Goal: Task Accomplishment & Management: Complete application form

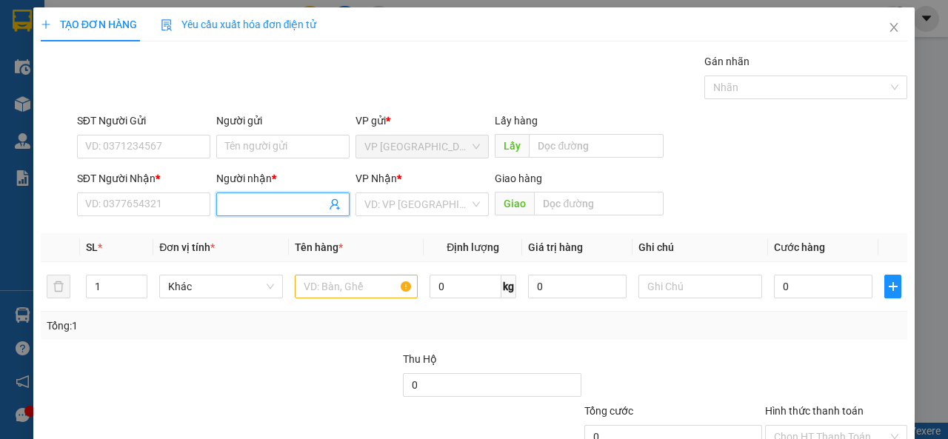
click at [243, 206] on input "Người nhận *" at bounding box center [275, 204] width 101 height 16
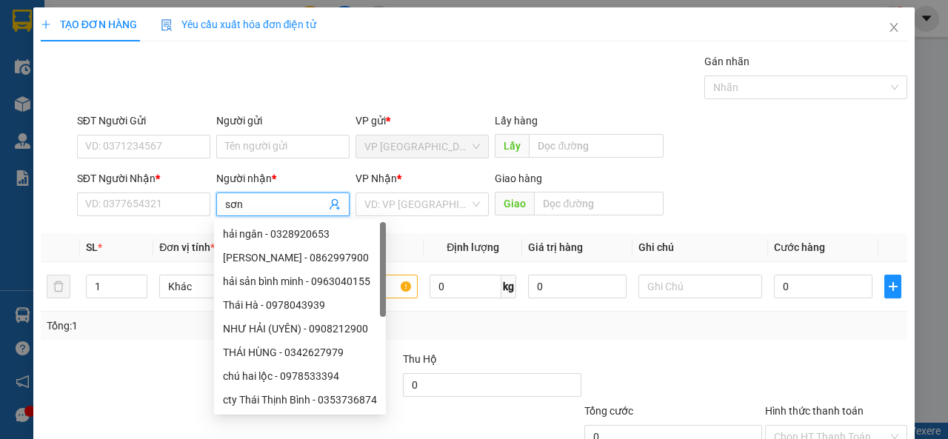
type input "sơn y"
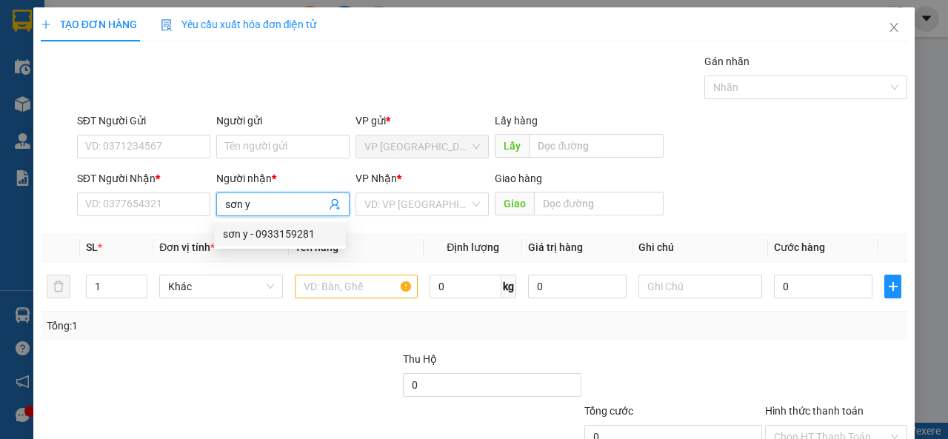
click at [301, 235] on div "sơn y - 0933159281" at bounding box center [280, 234] width 114 height 16
type input "0933159281"
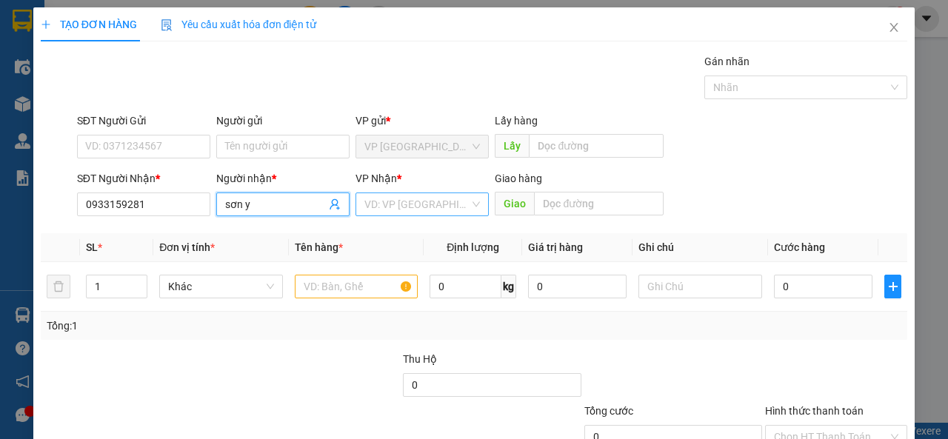
click at [471, 199] on div "VD: VP [GEOGRAPHIC_DATA]" at bounding box center [421, 205] width 133 height 24
type input "sơn y"
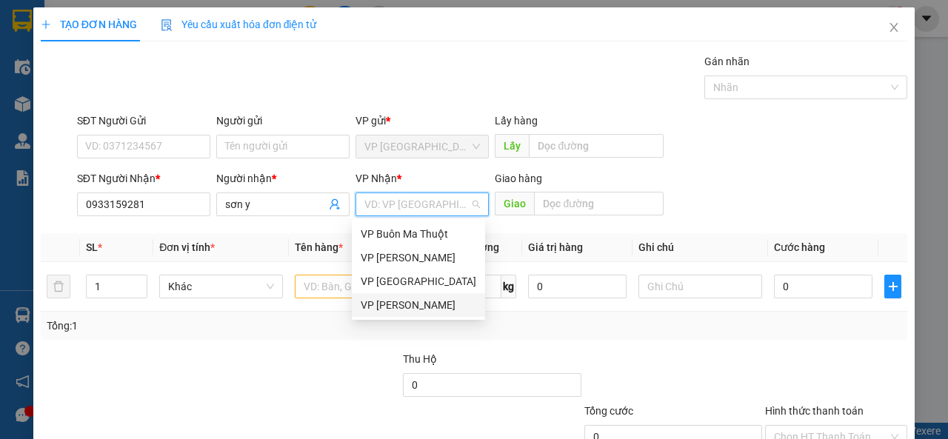
click at [447, 310] on div "VP [PERSON_NAME]" at bounding box center [419, 305] width 116 height 16
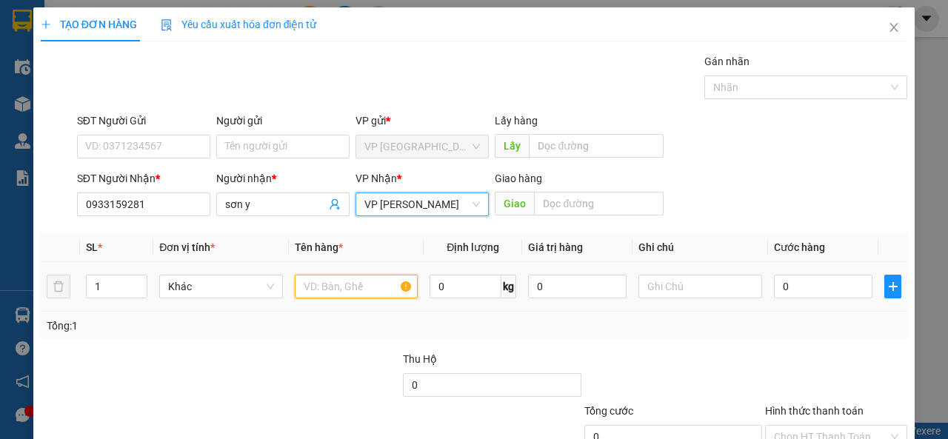
click at [326, 289] on input "text" at bounding box center [357, 287] width 124 height 24
click at [332, 284] on input "text" at bounding box center [357, 287] width 124 height 24
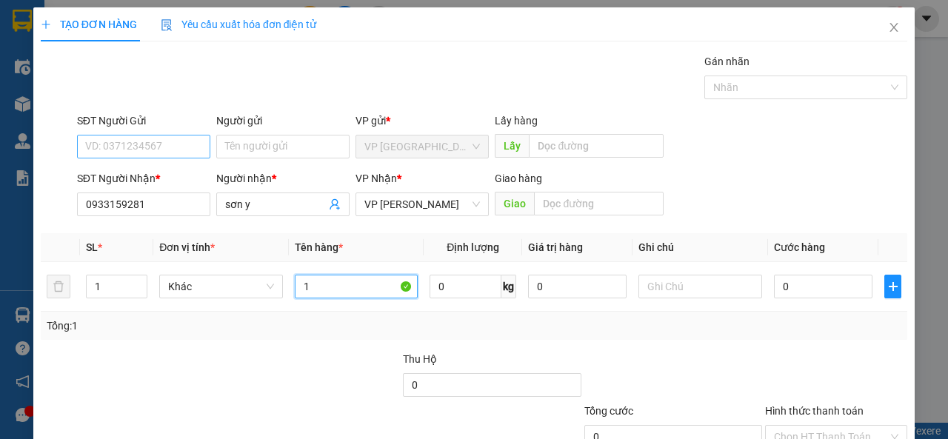
type input "1"
click at [132, 139] on input "SĐT Người Gửi" at bounding box center [143, 147] width 133 height 24
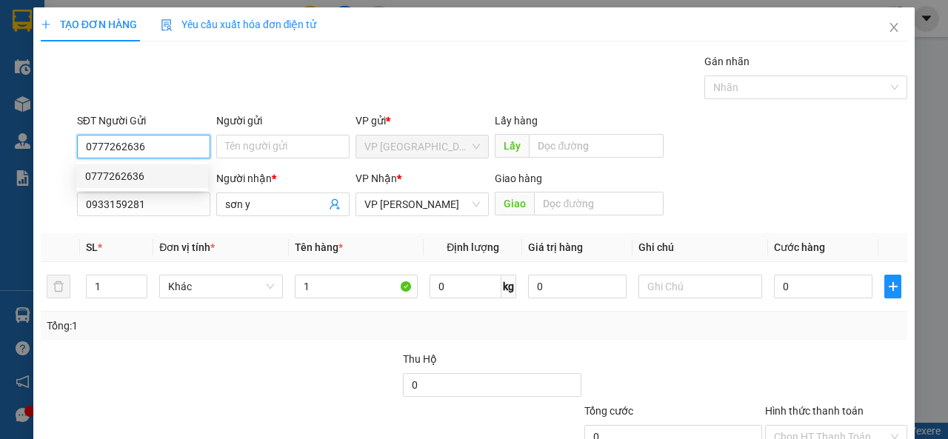
drag, startPoint x: 167, startPoint y: 136, endPoint x: 75, endPoint y: 151, distance: 93.9
click at [75, 151] on div "SĐT Người Gửi 0777262636" at bounding box center [143, 139] width 139 height 52
type input "0777262636"
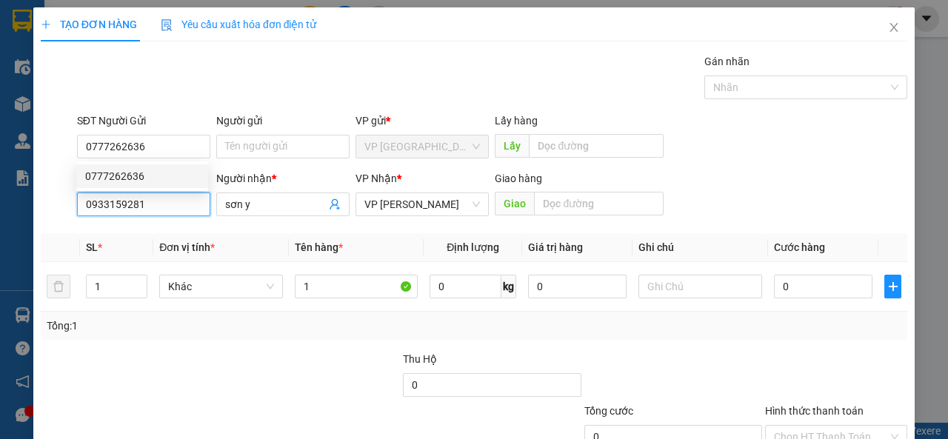
drag, startPoint x: 158, startPoint y: 206, endPoint x: 73, endPoint y: 210, distance: 85.3
click at [74, 210] on div "SĐT Người Nhận * 0933159281" at bounding box center [143, 196] width 139 height 52
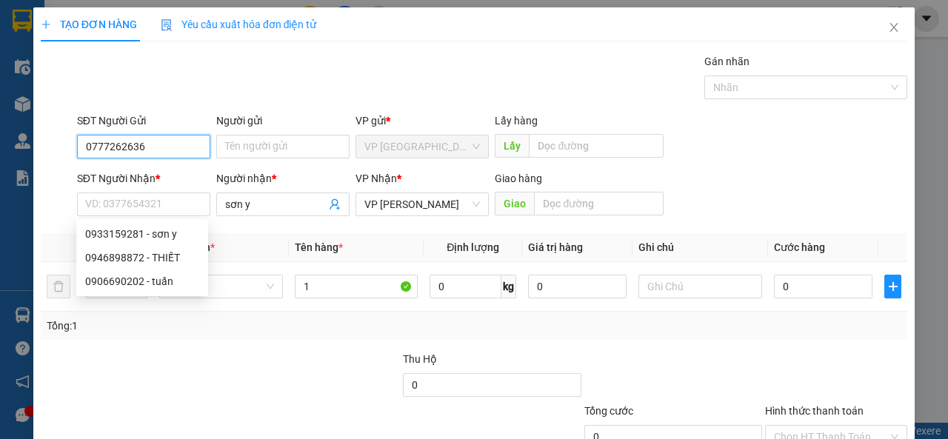
click at [170, 153] on input "0777262636" at bounding box center [143, 147] width 133 height 24
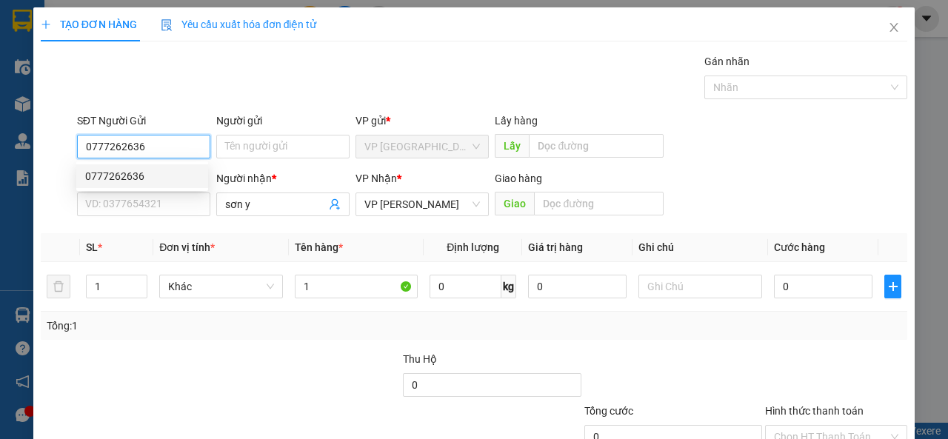
click at [136, 177] on div "0777262636" at bounding box center [142, 176] width 114 height 16
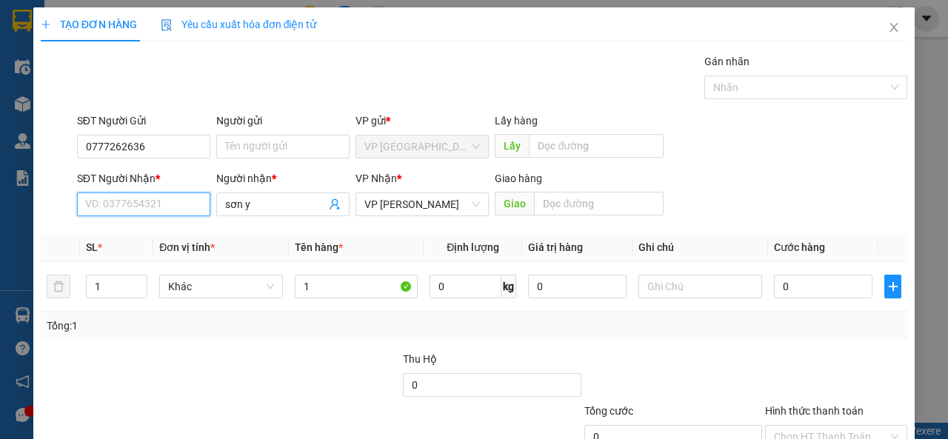
click at [152, 204] on input "SĐT Người Nhận *" at bounding box center [143, 205] width 133 height 24
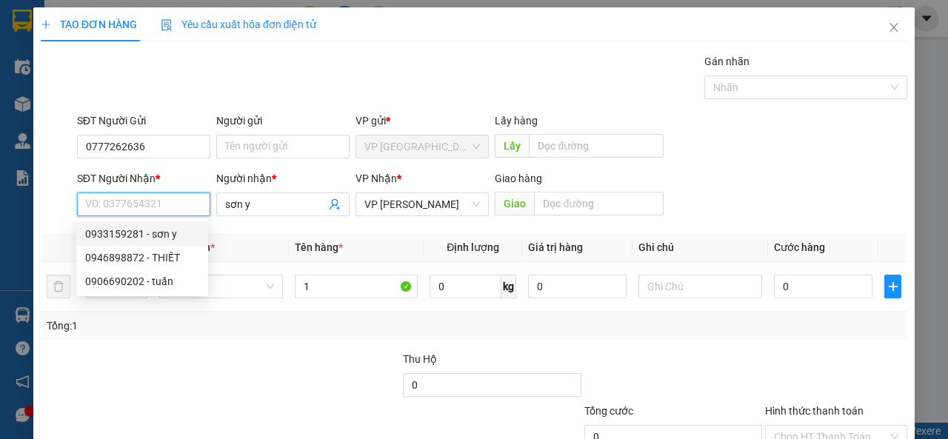
click at [150, 231] on div "0933159281 - sơn y" at bounding box center [142, 234] width 114 height 16
type input "0933159281"
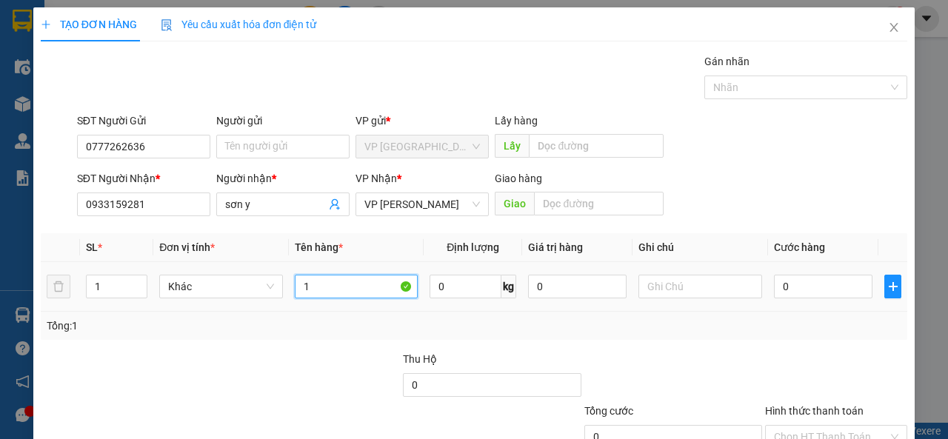
click at [364, 287] on input "1" at bounding box center [357, 287] width 124 height 24
type input "1t bông"
click at [826, 278] on input "0" at bounding box center [823, 287] width 98 height 24
type input "7"
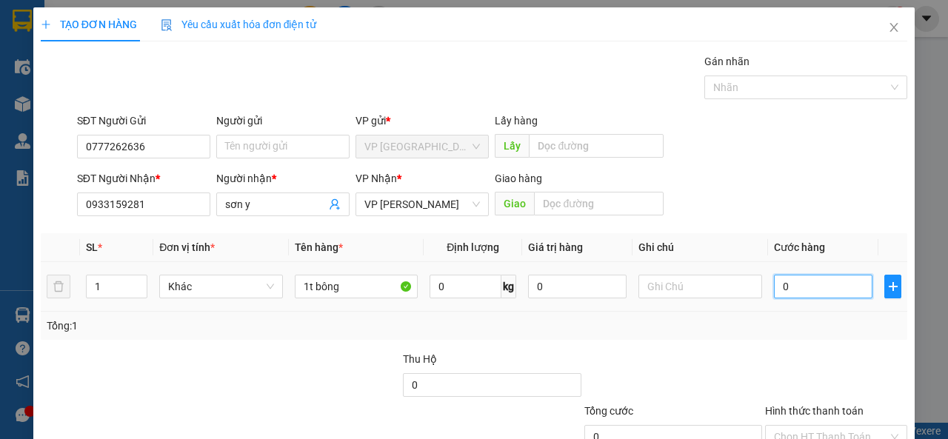
type input "7"
type input "70"
type input "700"
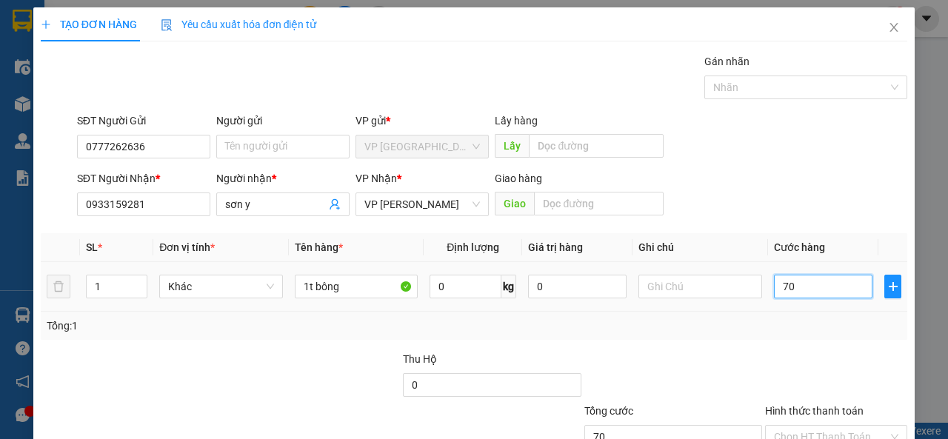
type input "700"
type input "7.000"
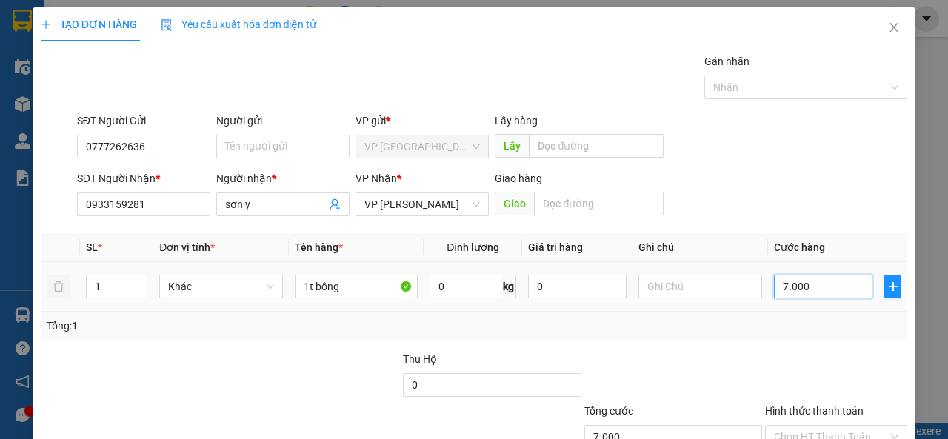
type input "70.000"
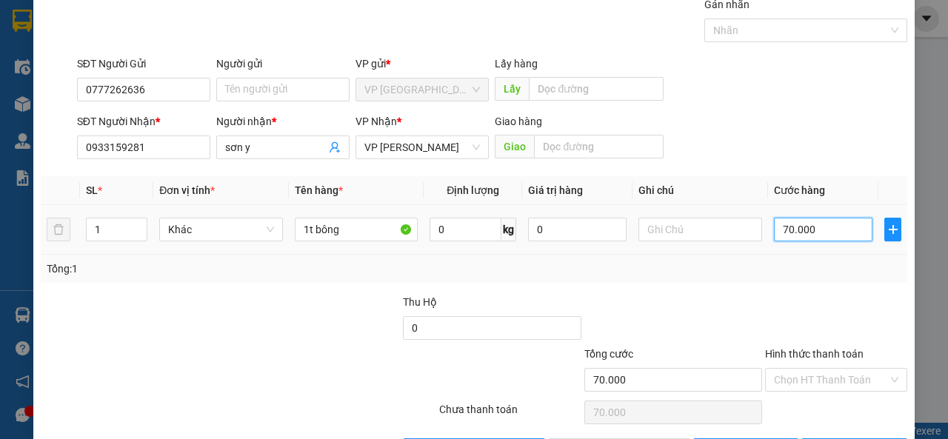
scroll to position [109, 0]
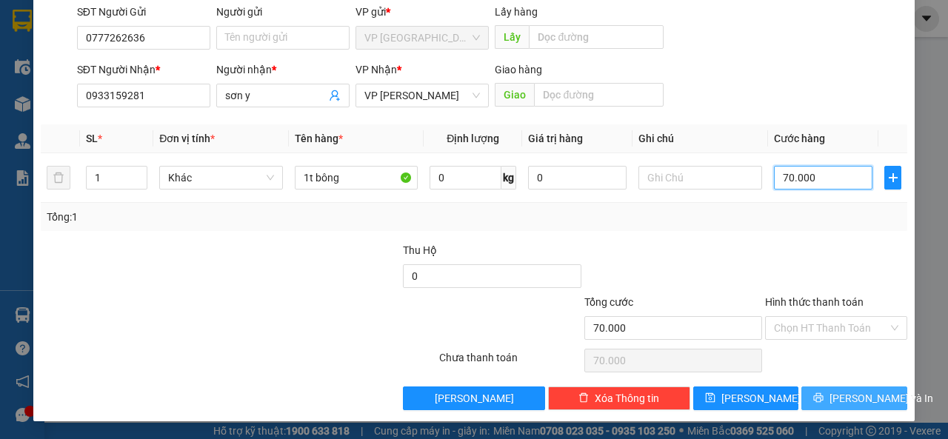
type input "70.000"
click at [873, 391] on span "[PERSON_NAME] và In" at bounding box center [881, 398] width 104 height 16
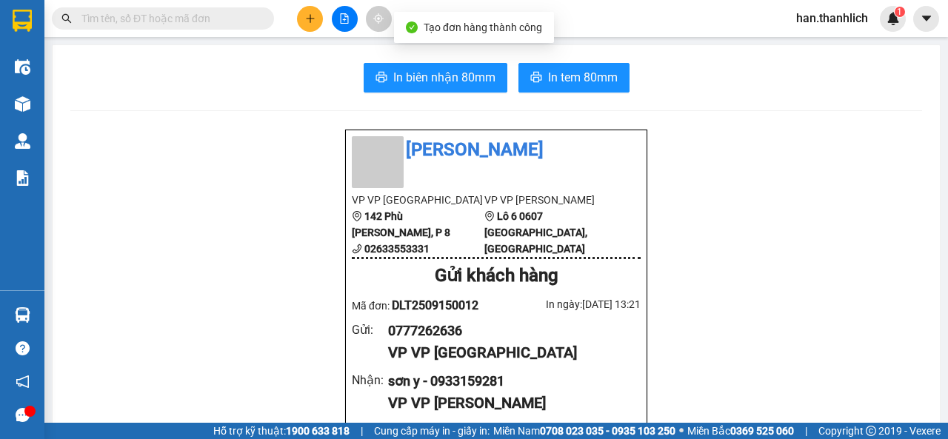
click at [393, 83] on span "In biên nhận 80mm" at bounding box center [444, 77] width 102 height 19
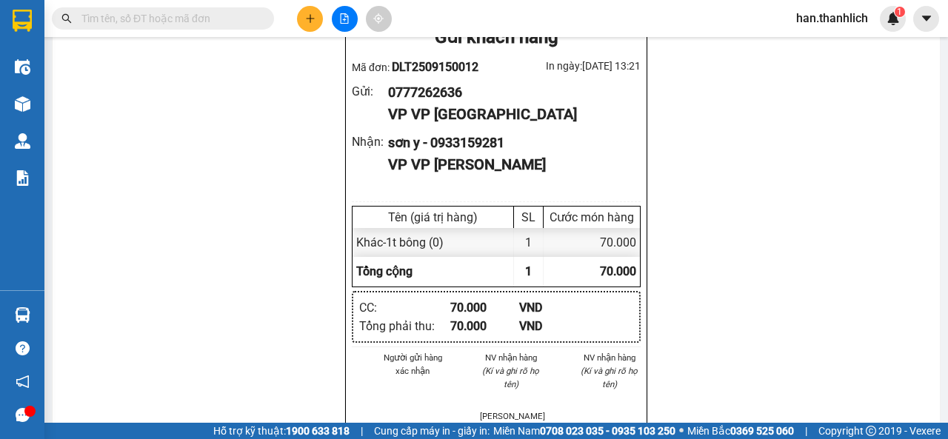
scroll to position [296, 0]
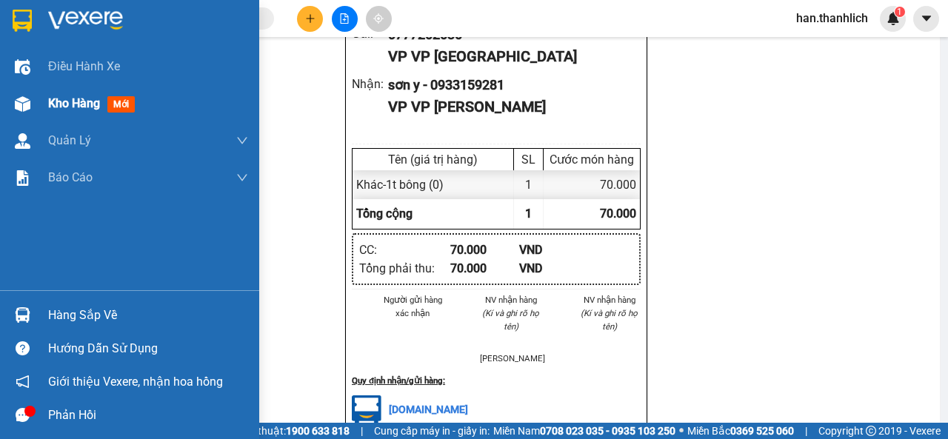
click at [41, 109] on div "Kho hàng mới" at bounding box center [129, 103] width 259 height 37
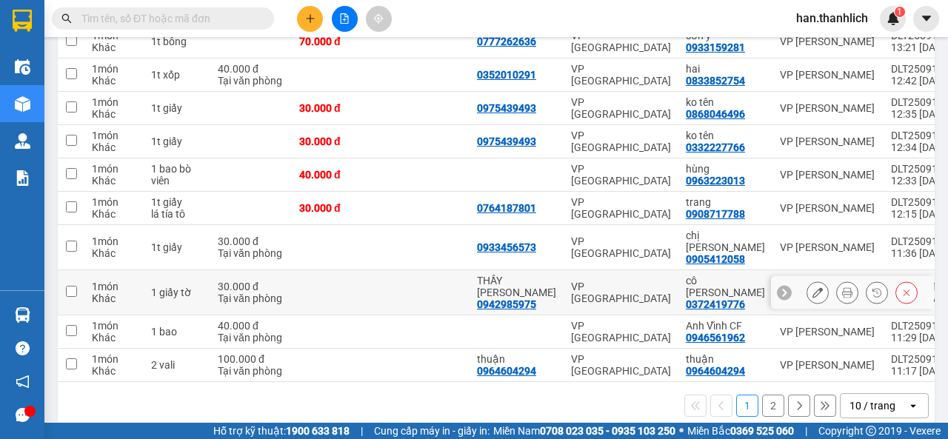
scroll to position [225, 0]
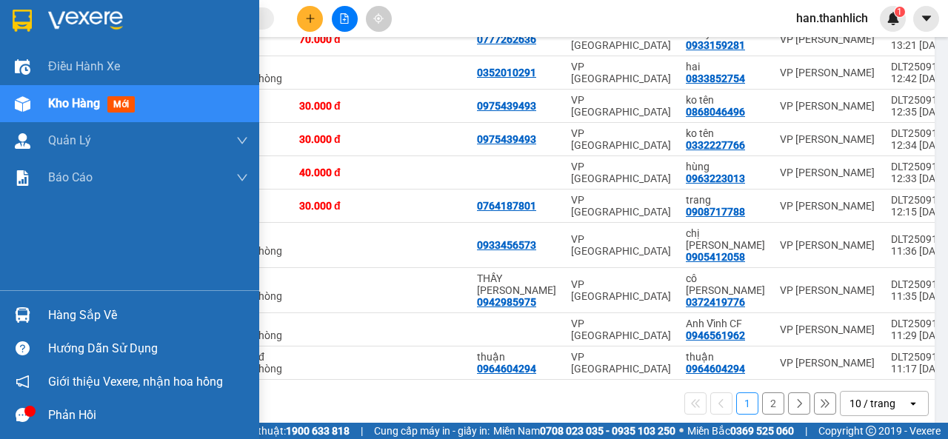
click at [29, 310] on div at bounding box center [23, 315] width 26 height 26
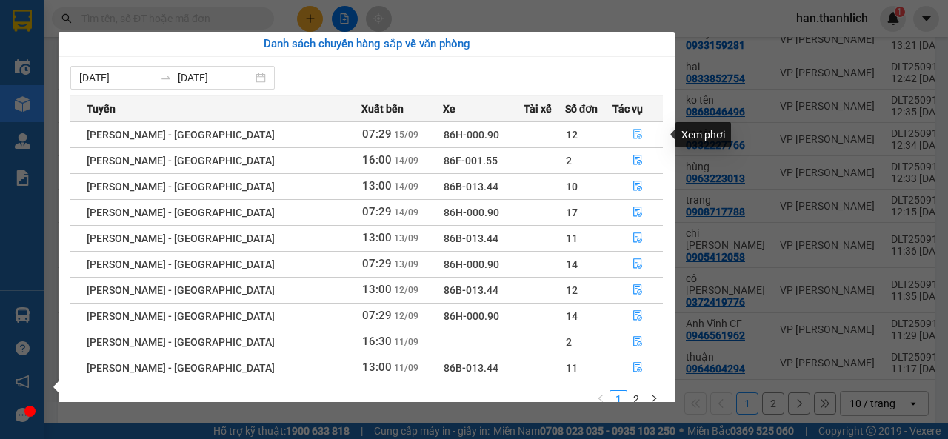
click at [632, 134] on icon "file-done" at bounding box center [637, 134] width 10 height 10
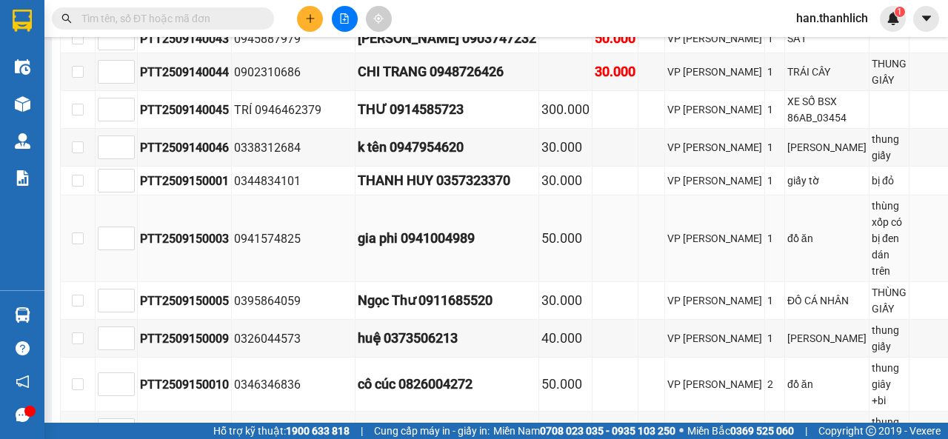
scroll to position [776, 0]
